Goal: Task Accomplishment & Management: Manage account settings

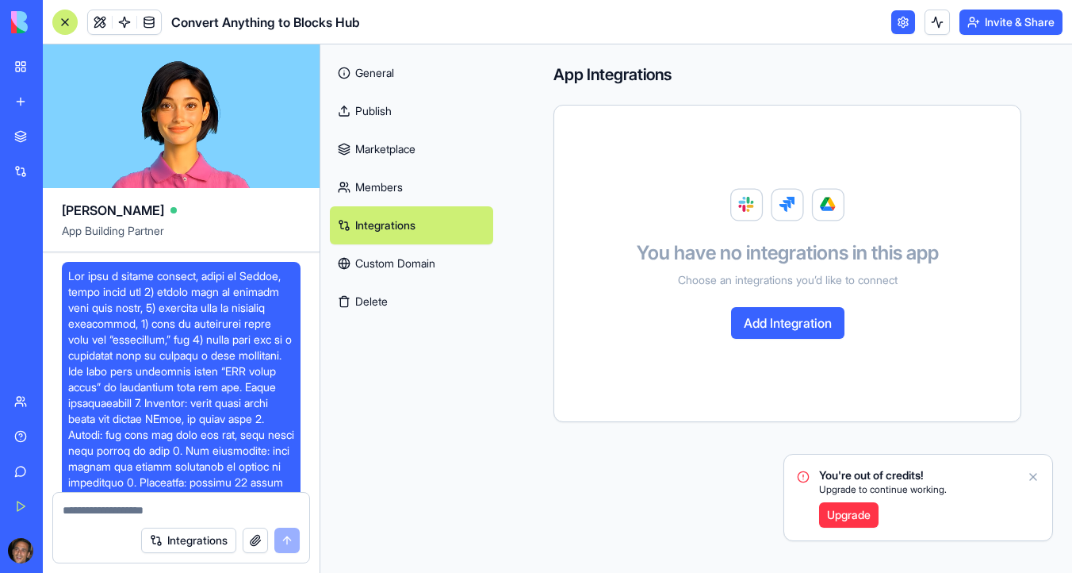
scroll to position [11825, 0]
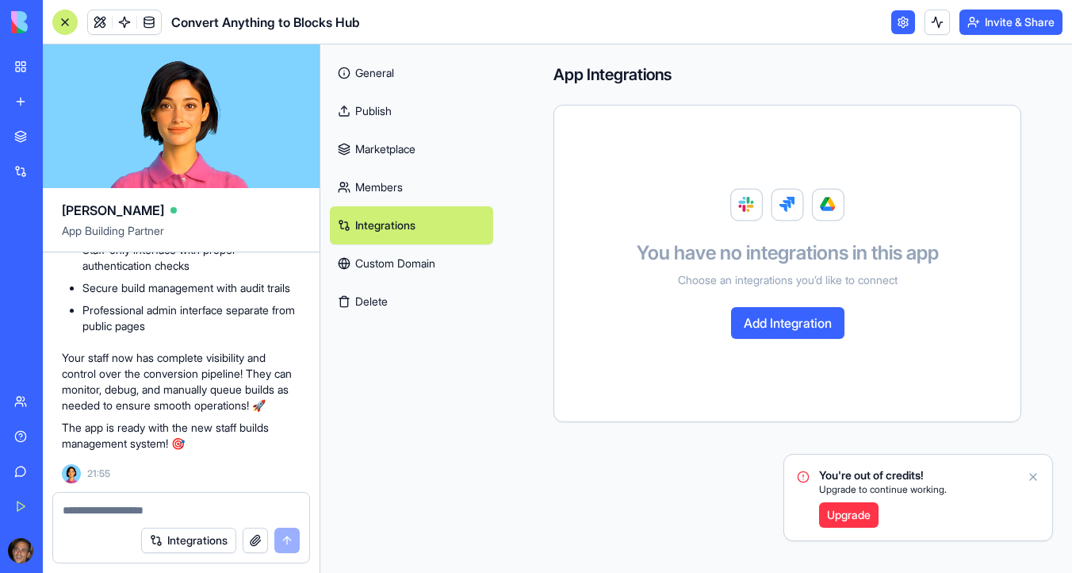
click at [417, 78] on link "General" at bounding box center [411, 73] width 163 height 38
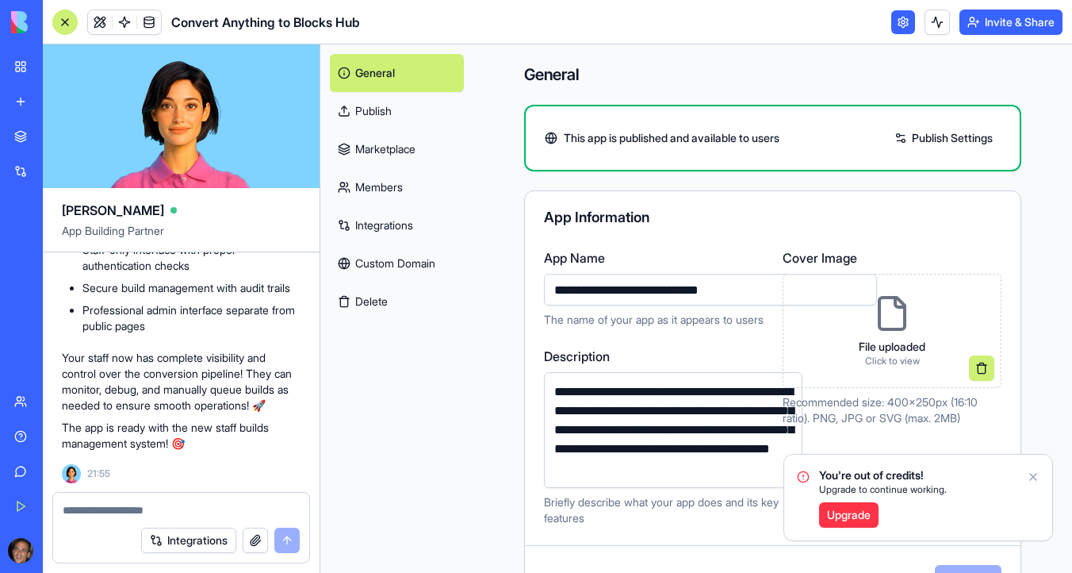
click at [69, 27] on div at bounding box center [64, 22] width 25 height 25
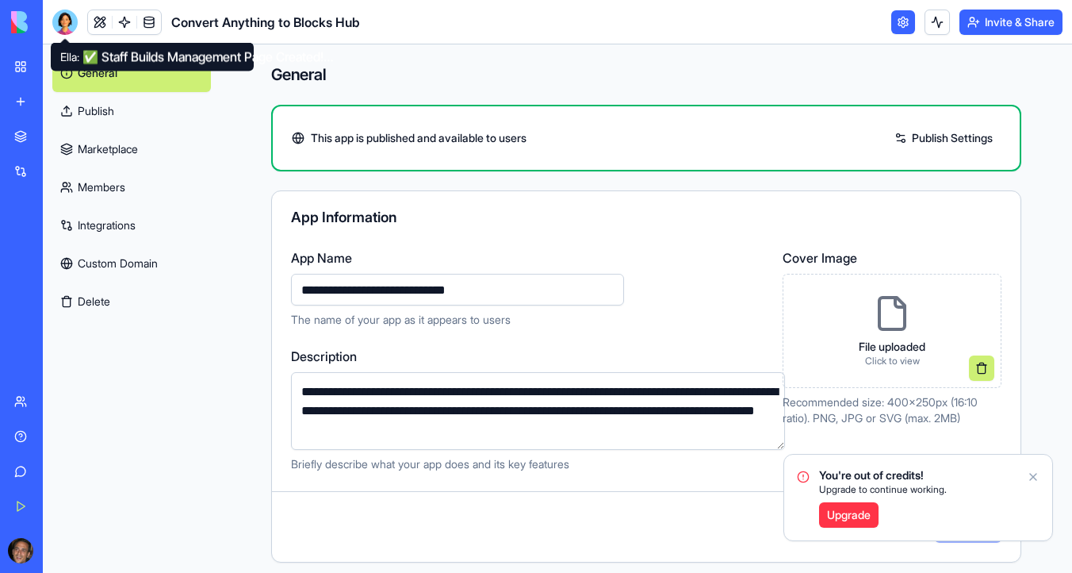
click at [59, 17] on div at bounding box center [64, 22] width 25 height 25
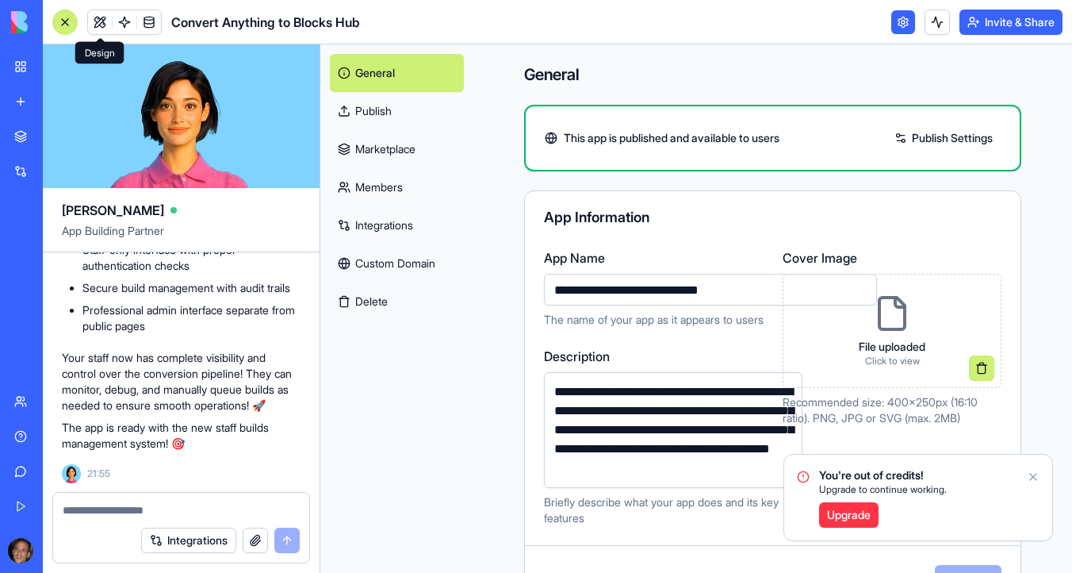
click at [102, 24] on link at bounding box center [100, 22] width 24 height 24
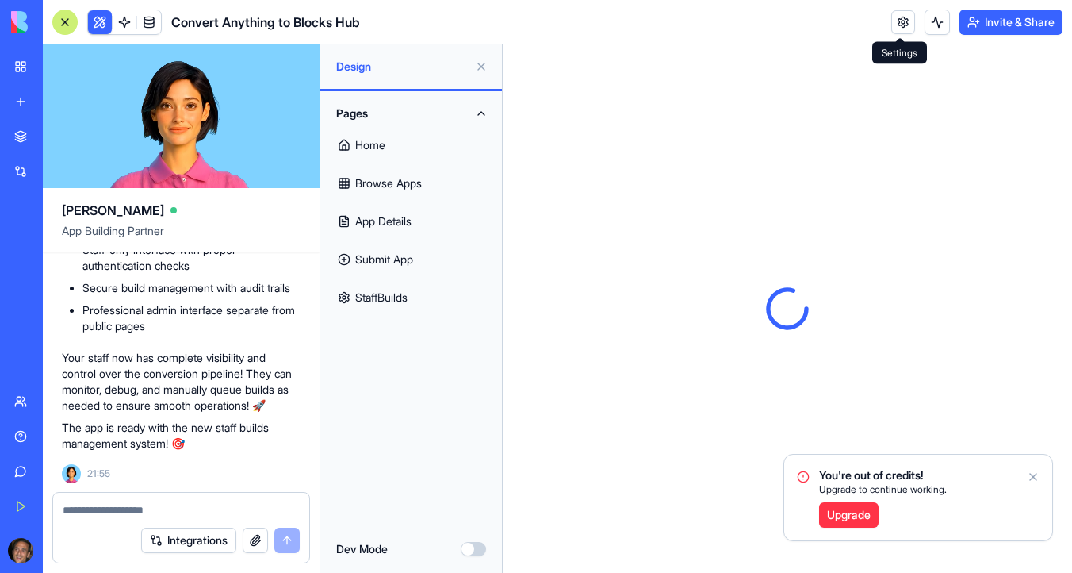
click at [483, 550] on button "Dev Mode" at bounding box center [473, 549] width 25 height 14
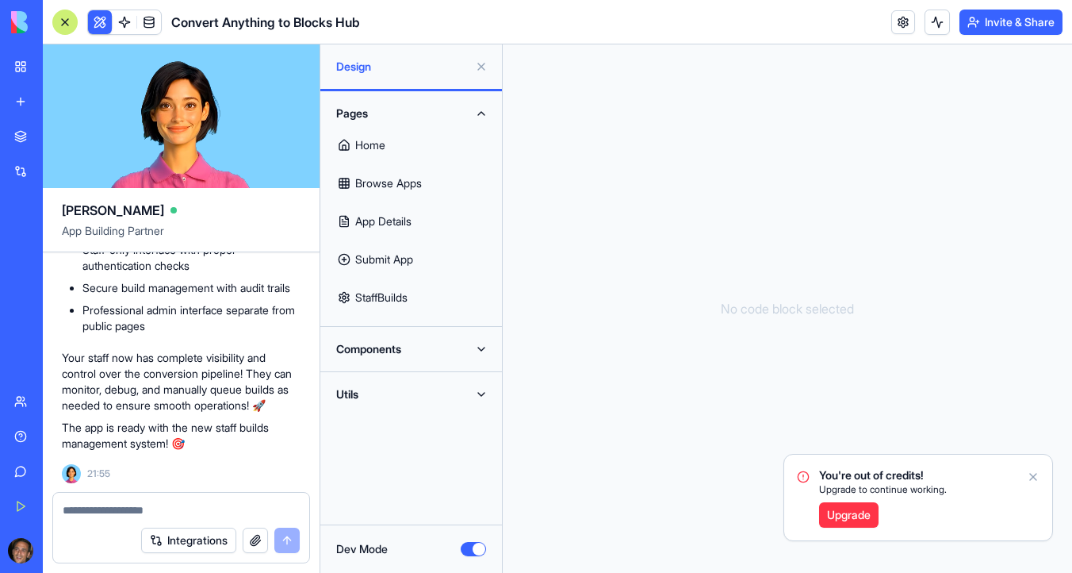
click at [412, 145] on link "Home" at bounding box center [411, 145] width 163 height 38
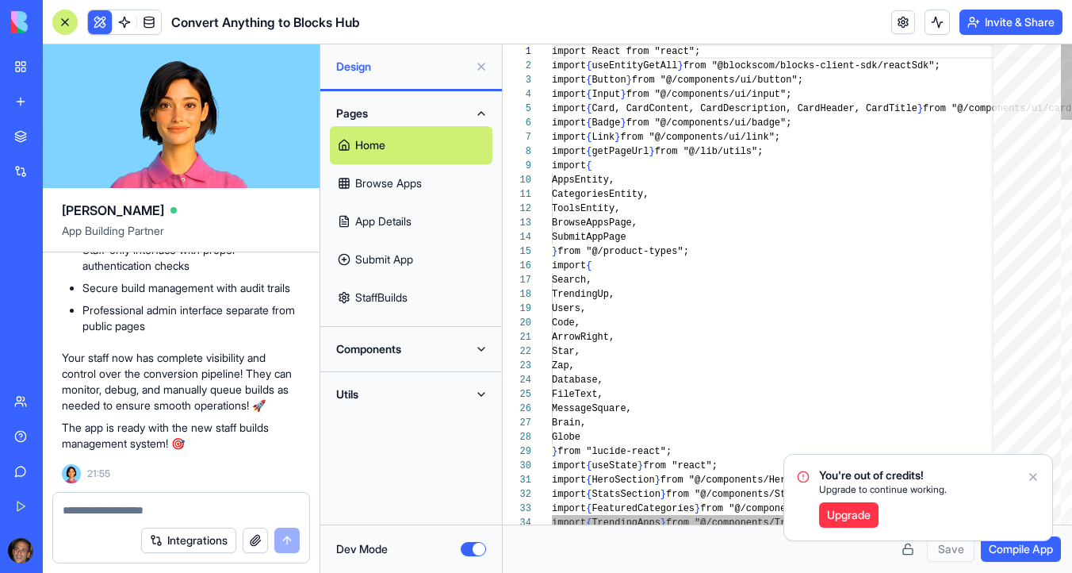
scroll to position [143, 0]
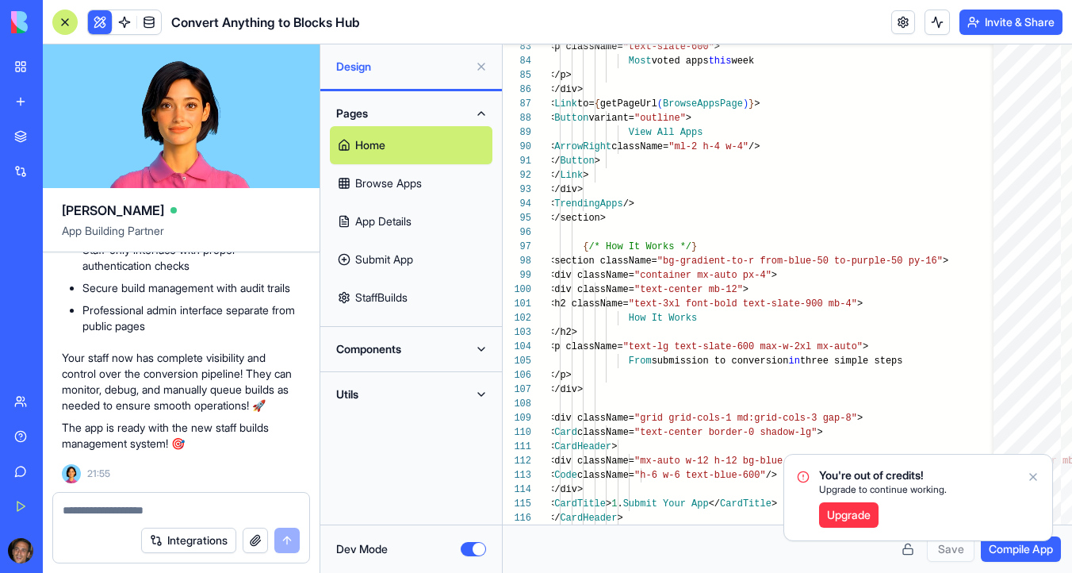
click at [450, 190] on link "Browse Apps" at bounding box center [411, 183] width 163 height 38
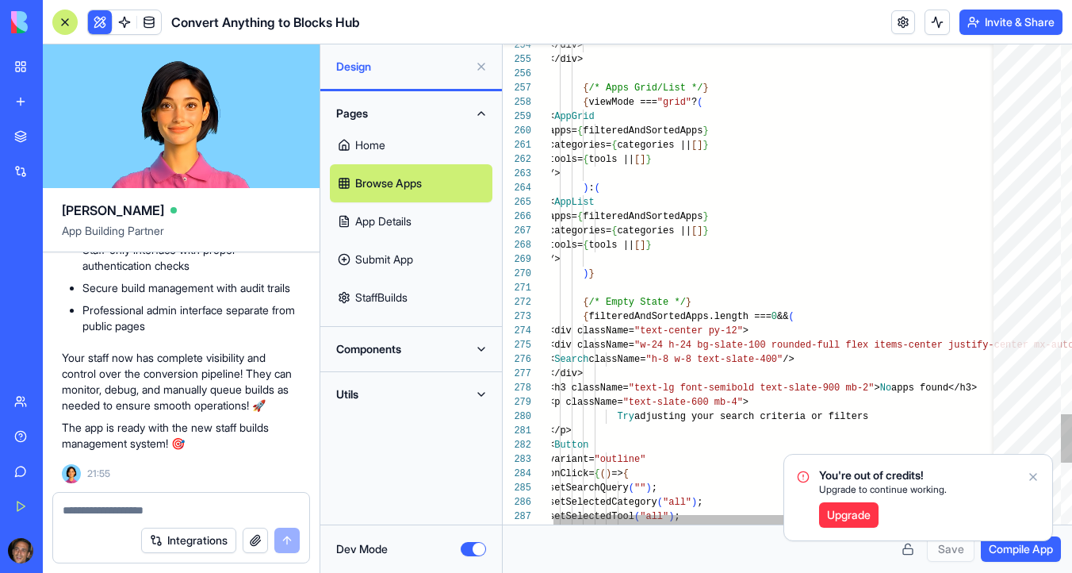
scroll to position [86, 6]
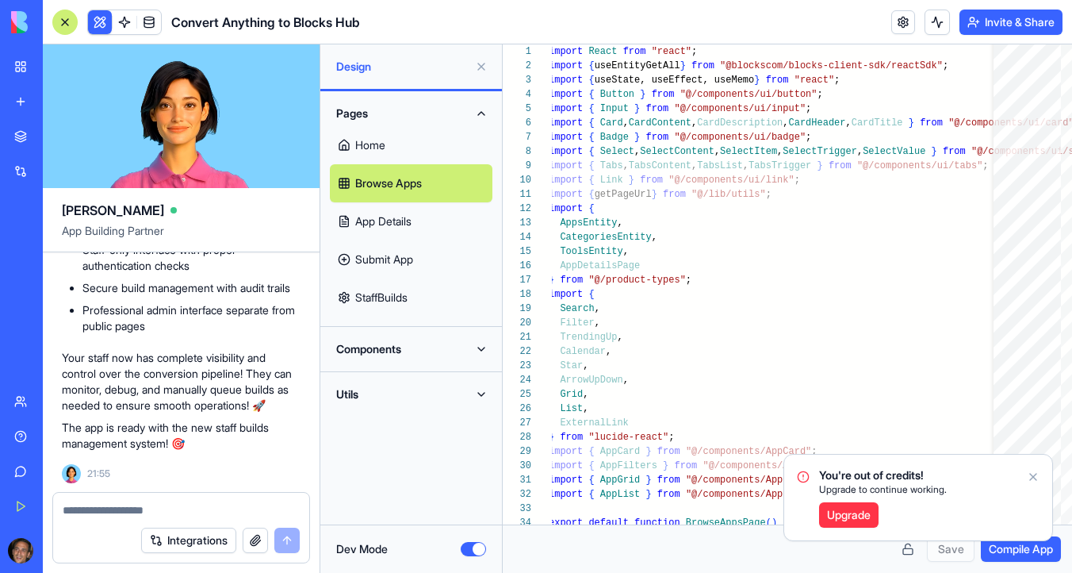
click at [432, 220] on link "App Details" at bounding box center [411, 221] width 163 height 38
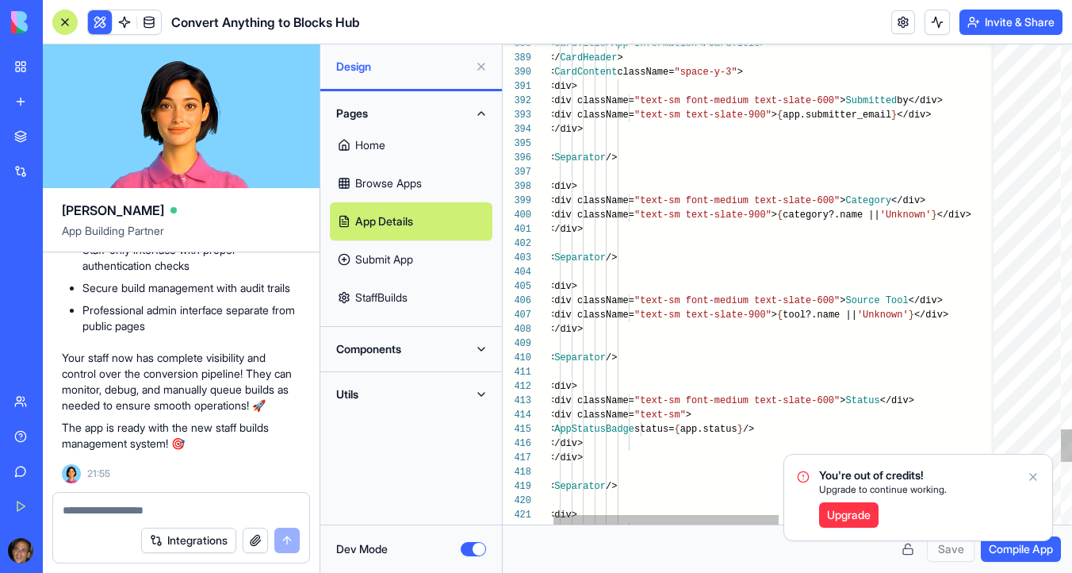
scroll to position [14, 6]
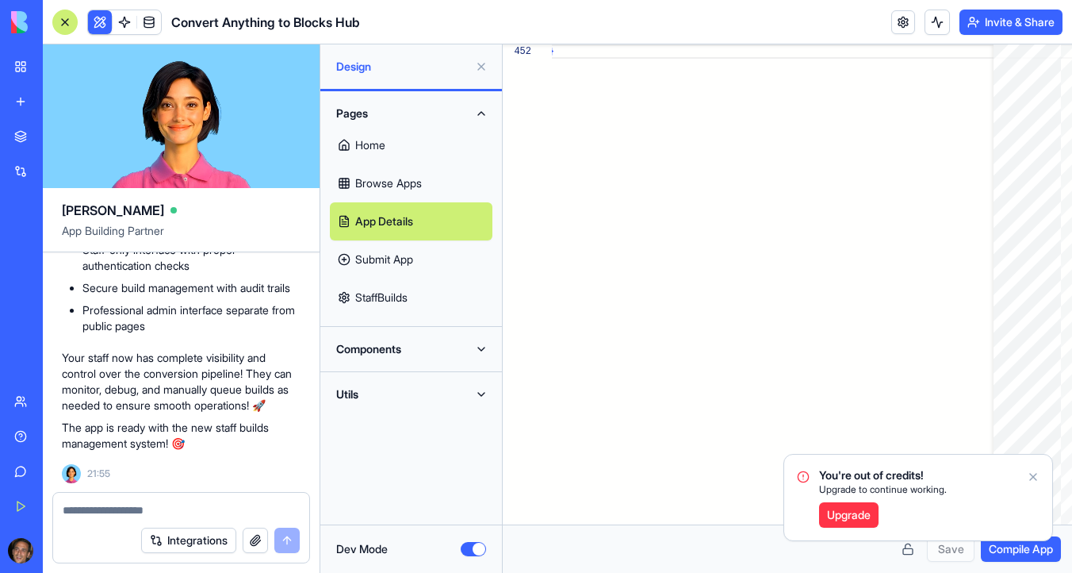
click at [349, 269] on link "Submit App" at bounding box center [411, 259] width 163 height 38
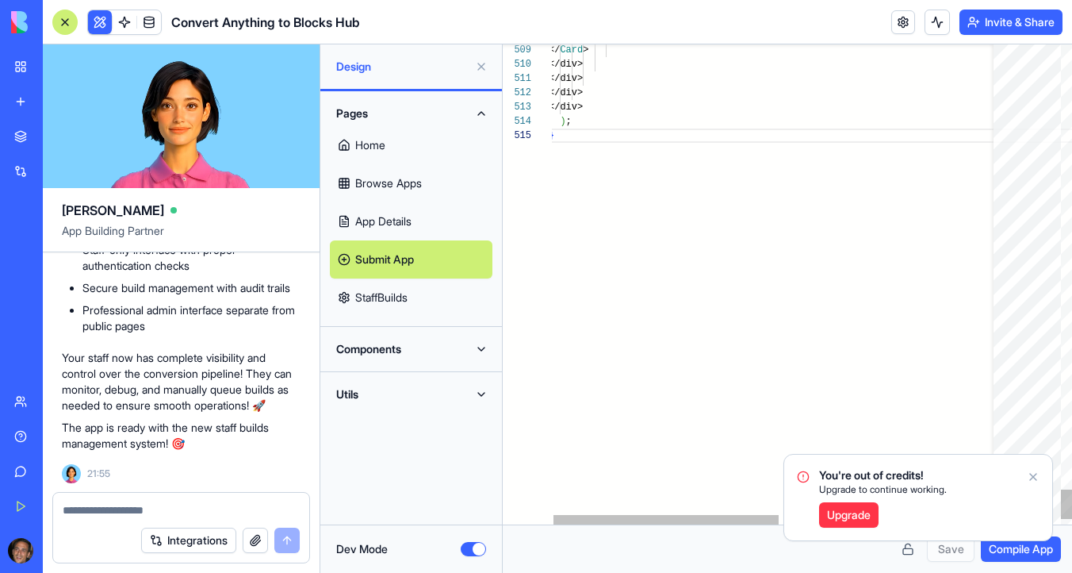
scroll to position [57, 6]
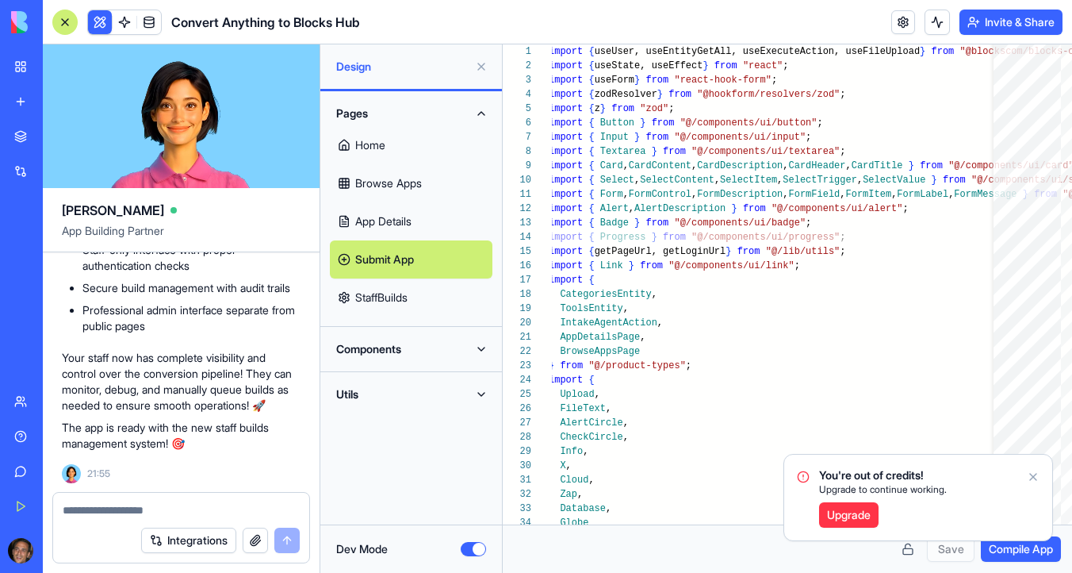
click at [405, 294] on link "StaffBuilds" at bounding box center [411, 297] width 163 height 38
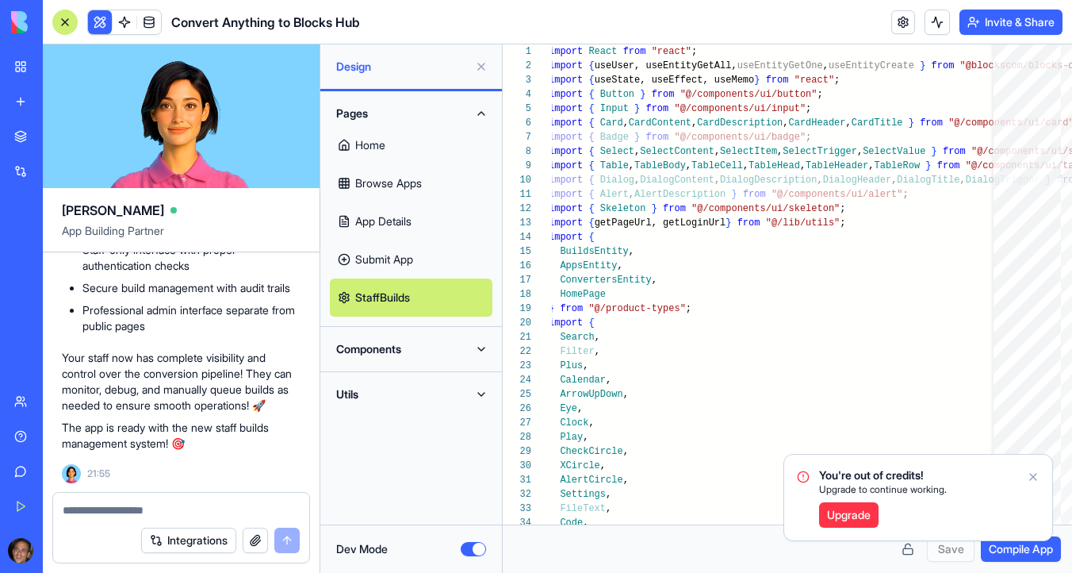
click at [443, 351] on button "Components" at bounding box center [411, 348] width 163 height 25
click at [444, 389] on link "AppLayout" at bounding box center [411, 381] width 163 height 38
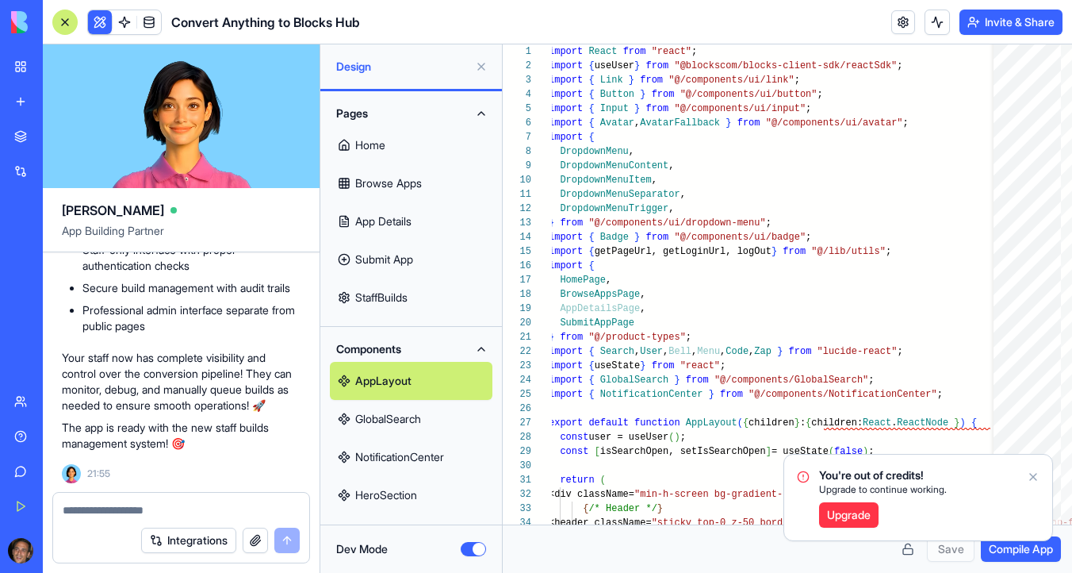
click at [450, 417] on link "GlobalSearch" at bounding box center [411, 419] width 163 height 38
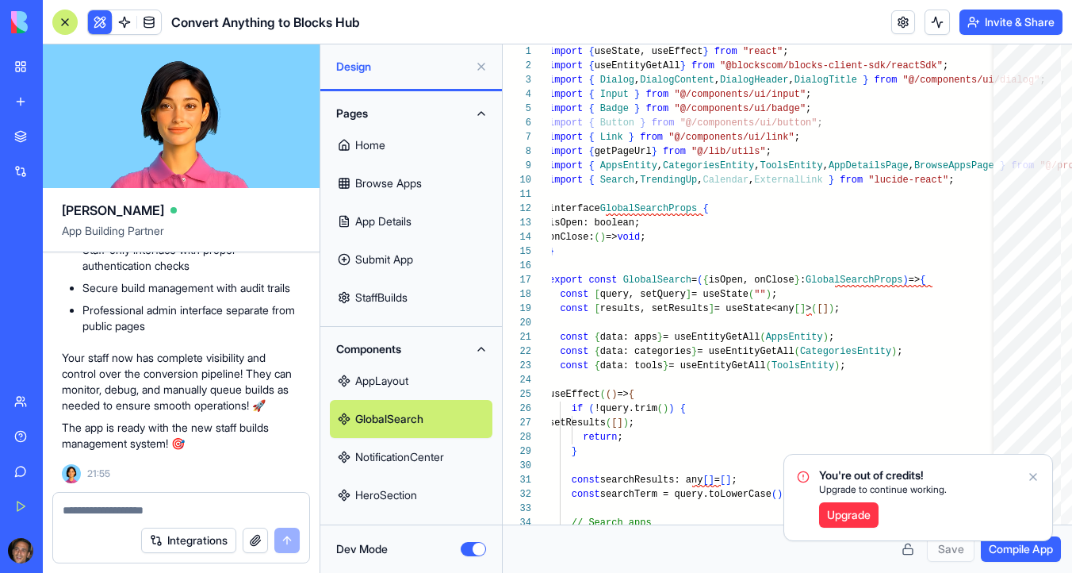
click at [459, 459] on link "NotificationCenter" at bounding box center [411, 457] width 163 height 38
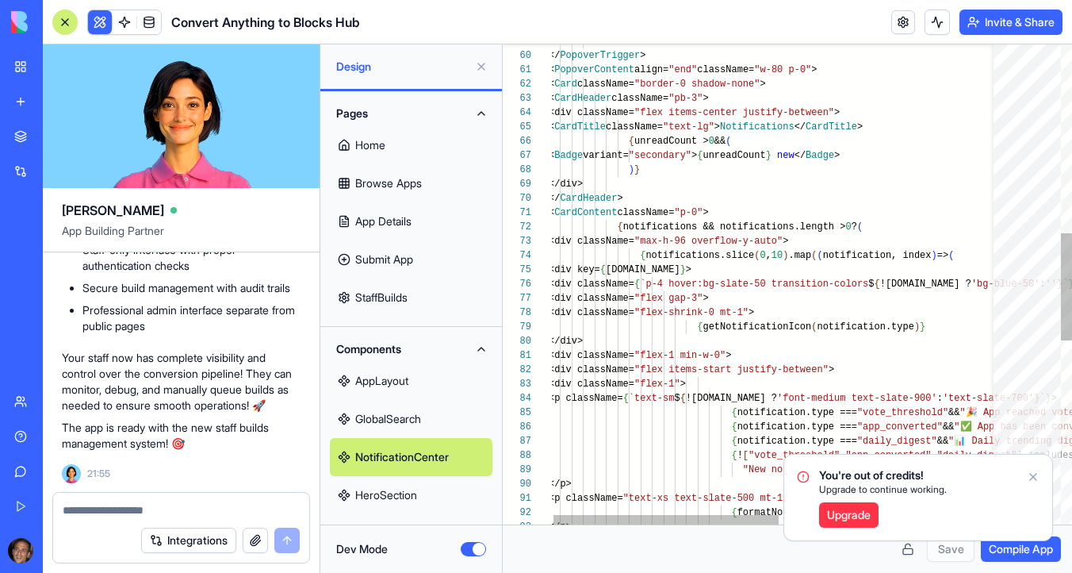
scroll to position [86, 11]
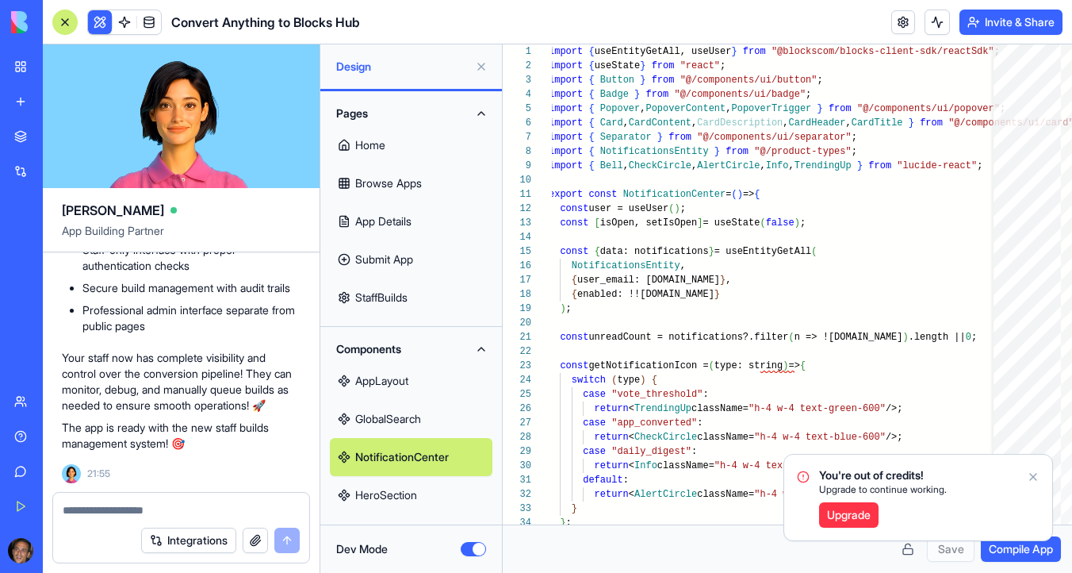
click at [386, 498] on link "HeroSection" at bounding box center [411, 495] width 163 height 38
type textarea "**********"
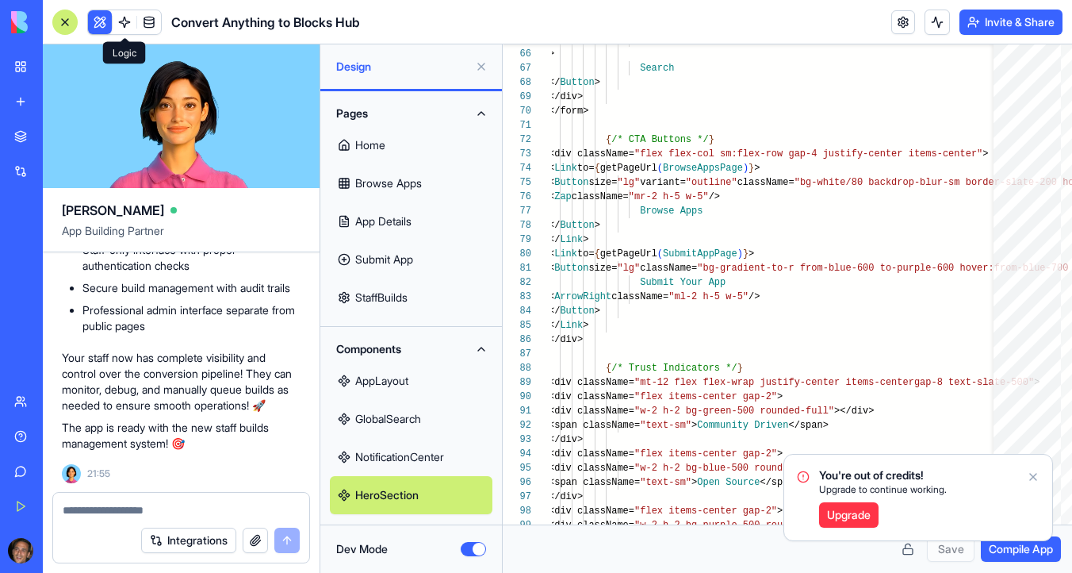
click at [122, 17] on link at bounding box center [125, 22] width 24 height 24
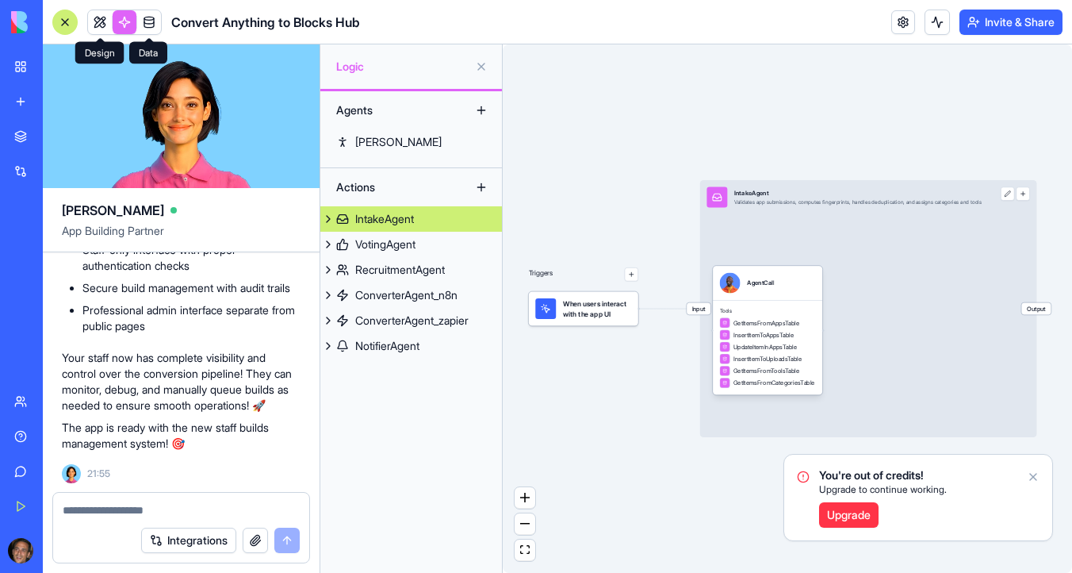
click at [99, 21] on link at bounding box center [100, 22] width 24 height 24
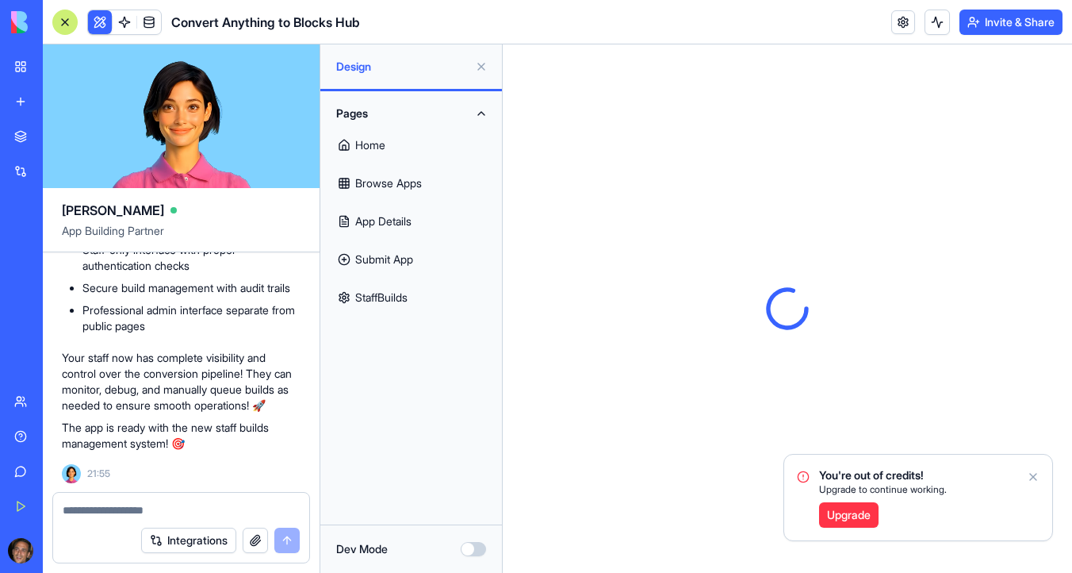
click at [482, 551] on button "Dev Mode" at bounding box center [473, 549] width 25 height 14
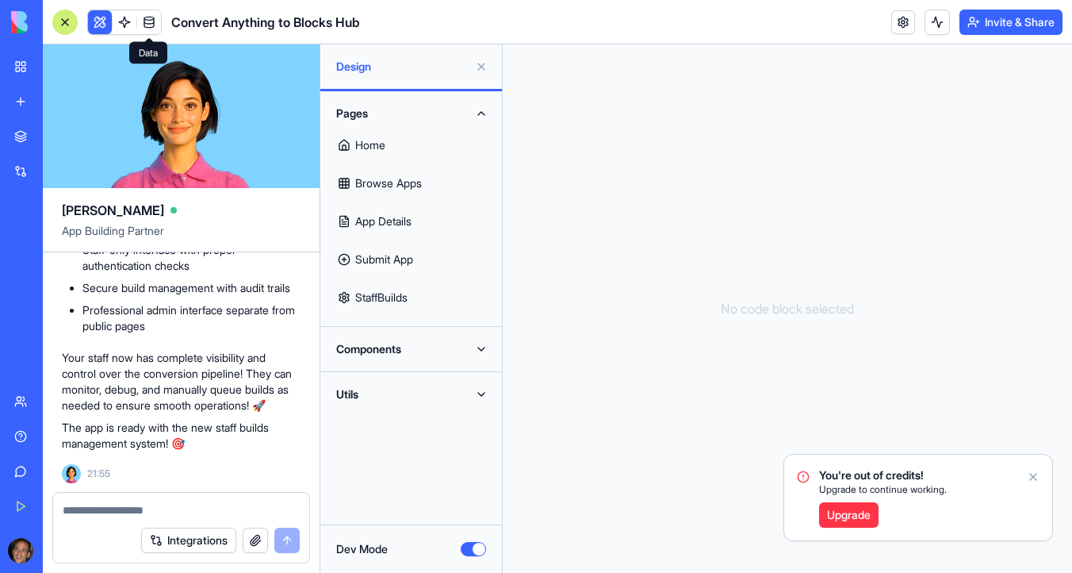
click at [154, 21] on span at bounding box center [149, 22] width 44 height 44
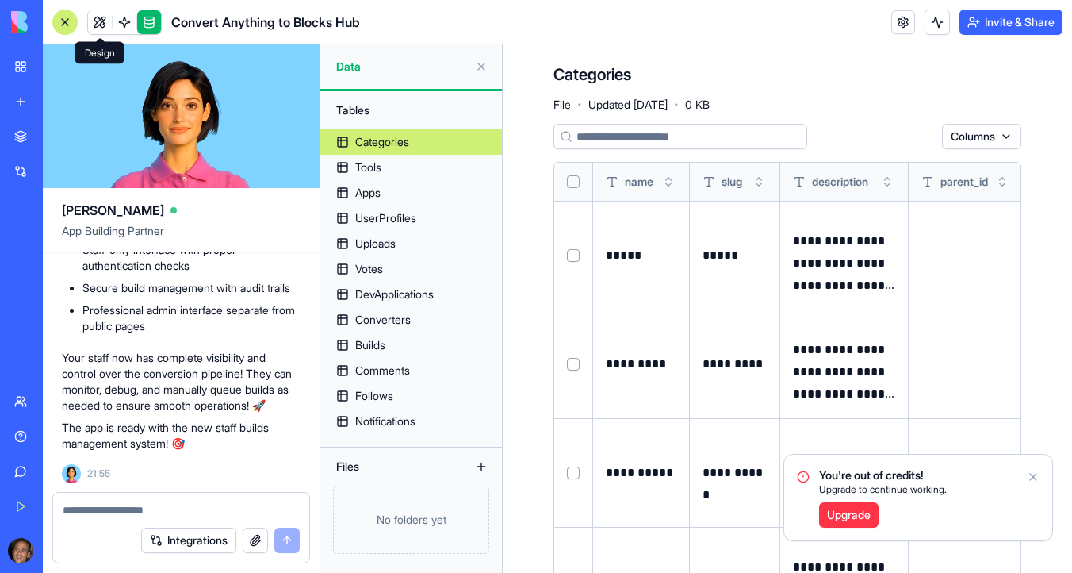
click at [101, 23] on link at bounding box center [100, 22] width 24 height 24
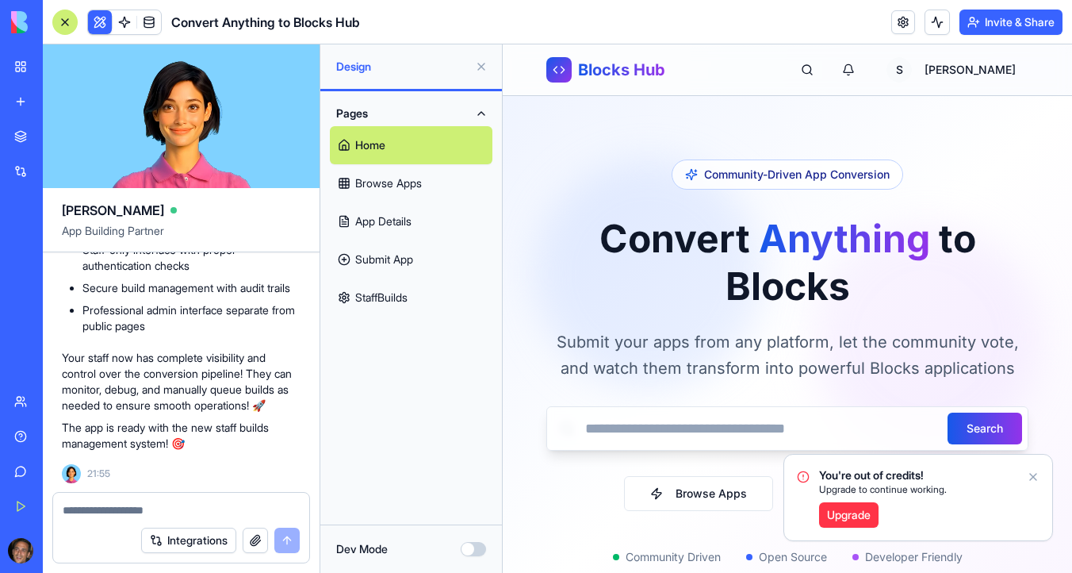
click at [1033, 478] on icon "Notifications alt+T" at bounding box center [1033, 476] width 13 height 13
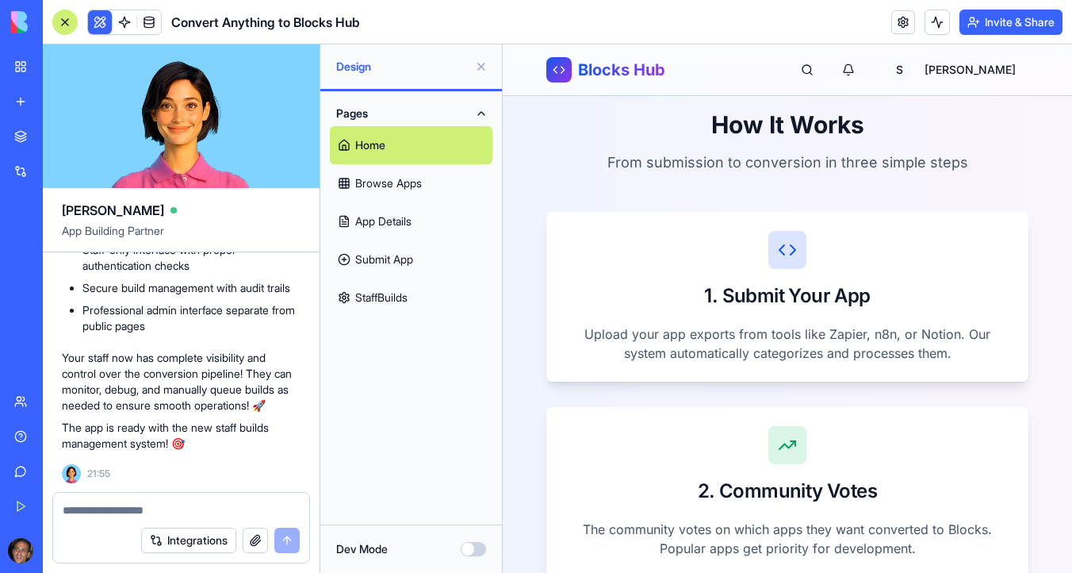
scroll to position [3152, 0]
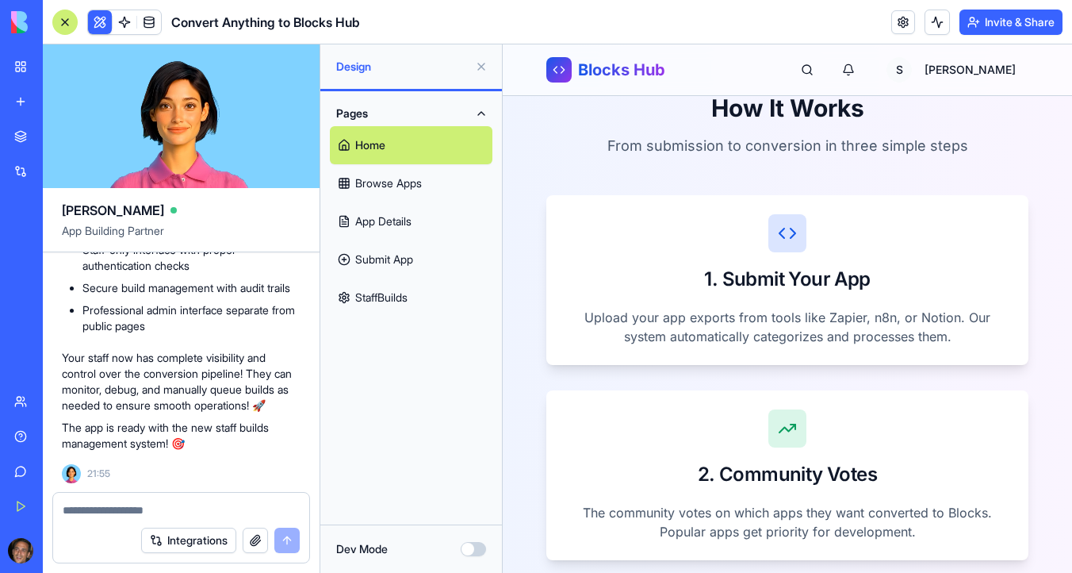
click at [470, 552] on button "Dev Mode" at bounding box center [473, 549] width 25 height 14
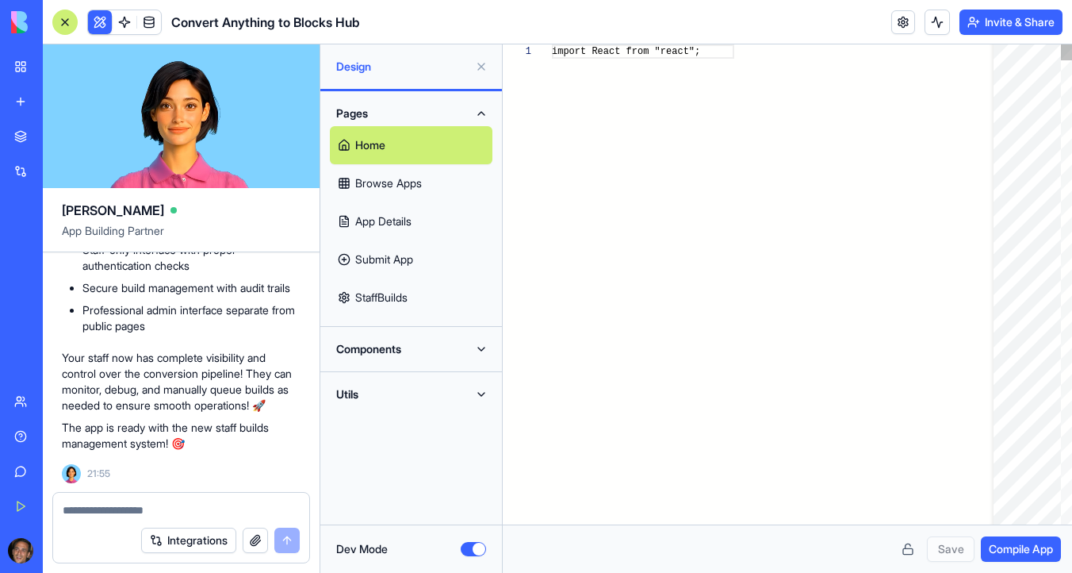
scroll to position [143, 0]
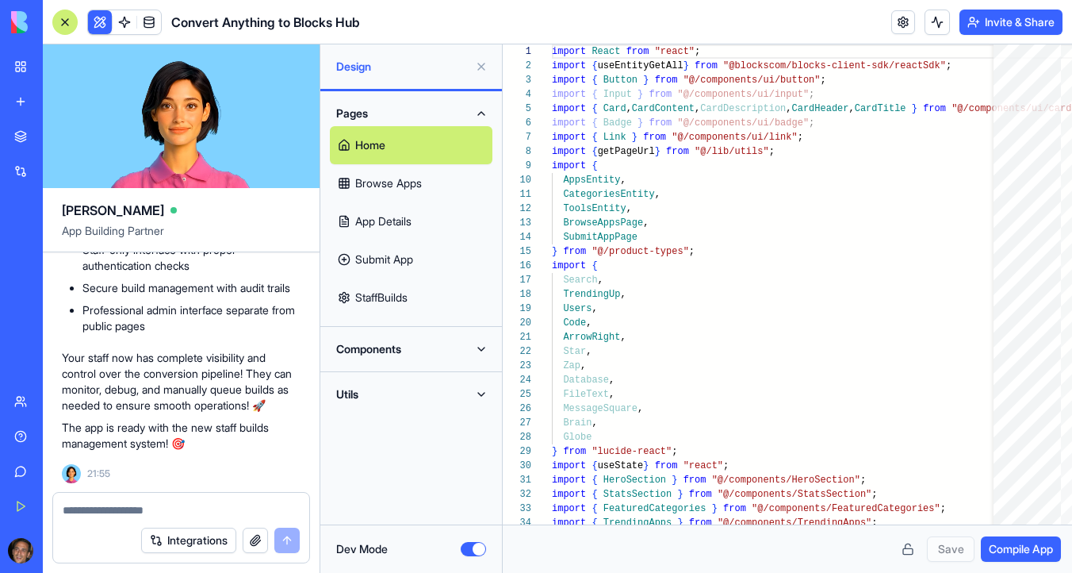
type button "on"
